Goal: Transaction & Acquisition: Subscribe to service/newsletter

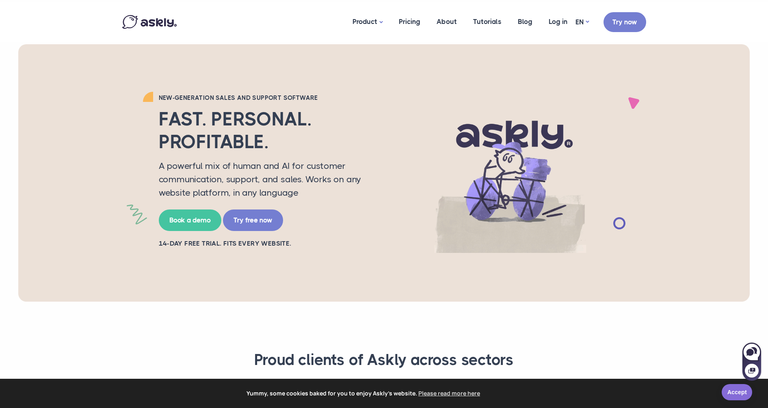
click at [739, 392] on link "Accept" at bounding box center [737, 392] width 30 height 16
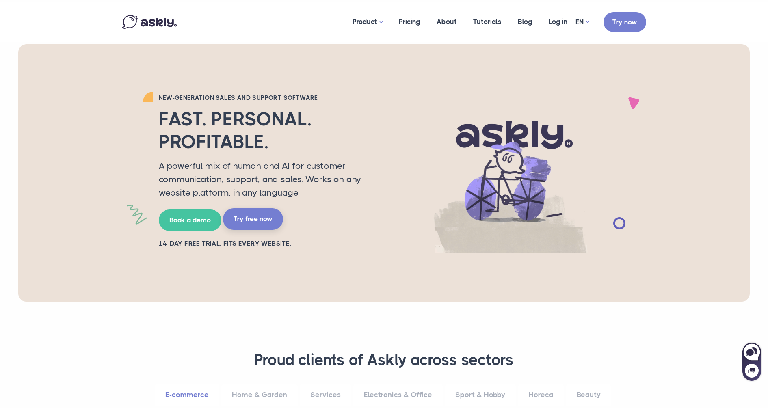
click at [262, 218] on link "Try free now" at bounding box center [253, 219] width 60 height 22
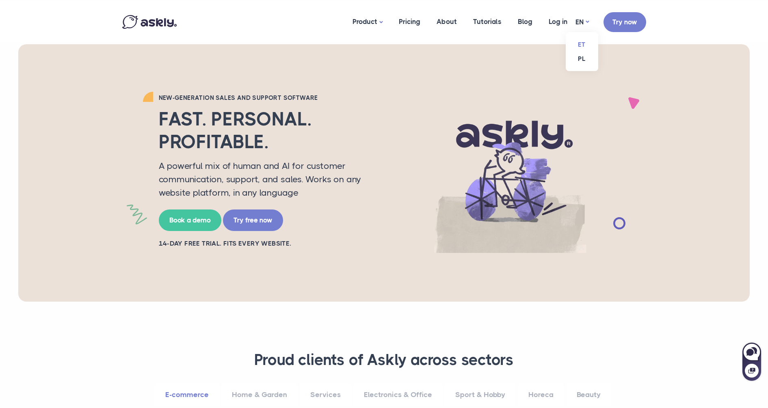
click at [586, 44] on link "ET" at bounding box center [582, 44] width 32 height 14
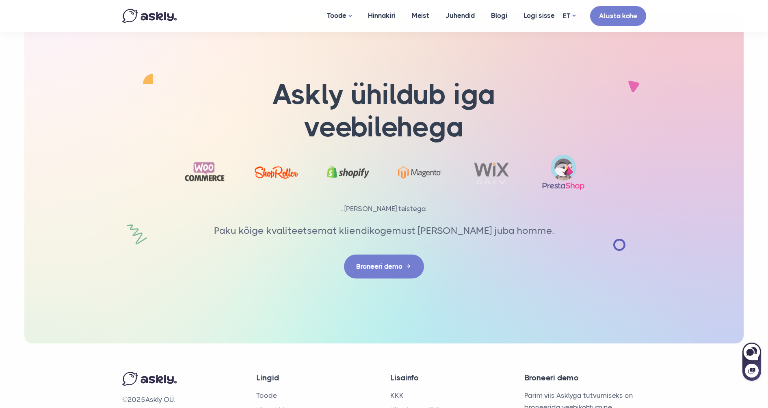
scroll to position [2588, 0]
